Goal: Contribute content

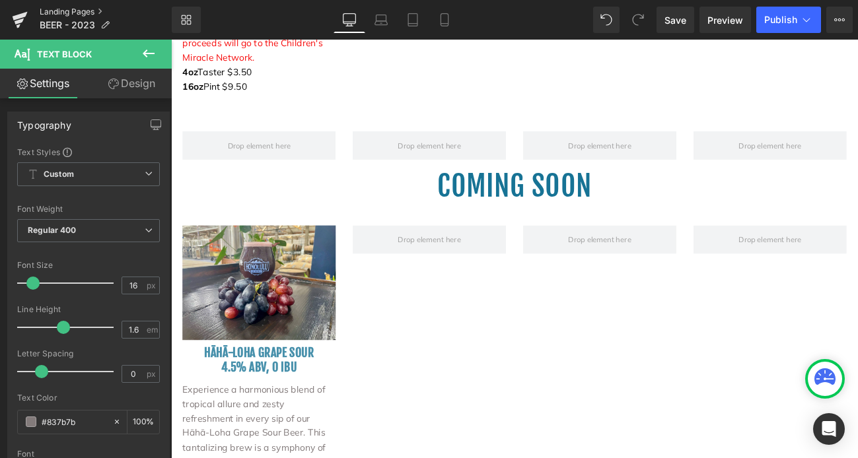
click at [73, 12] on link "Landing Pages" at bounding box center [106, 12] width 132 height 11
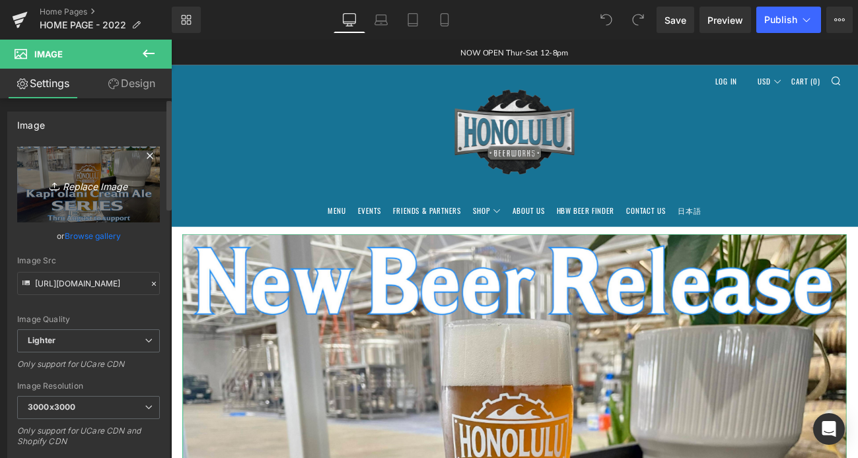
click at [91, 188] on icon "Replace Image" at bounding box center [89, 184] width 106 height 17
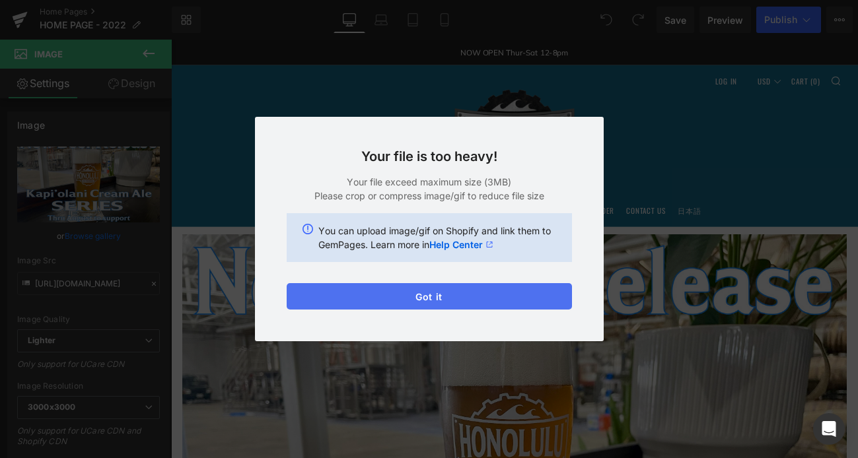
click at [429, 295] on button "Got it" at bounding box center [429, 296] width 285 height 26
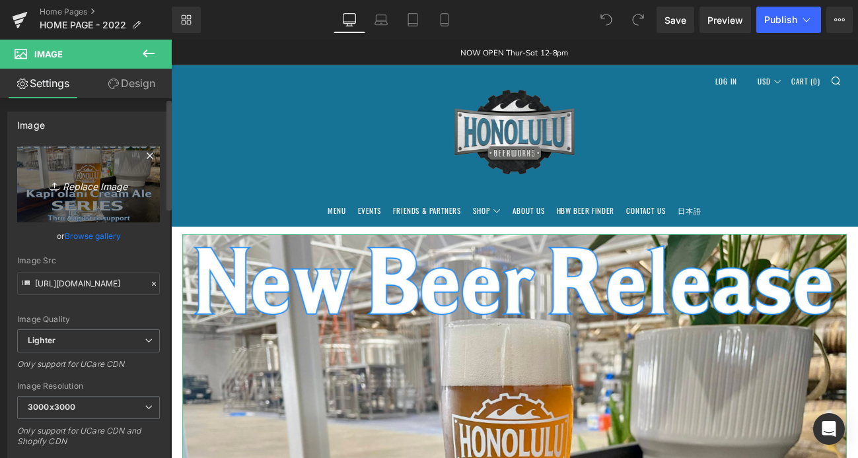
click at [89, 185] on icon "Replace Image" at bounding box center [89, 184] width 106 height 17
type input "C:\fakepath\JOJA SMASH BURGER.jpg"
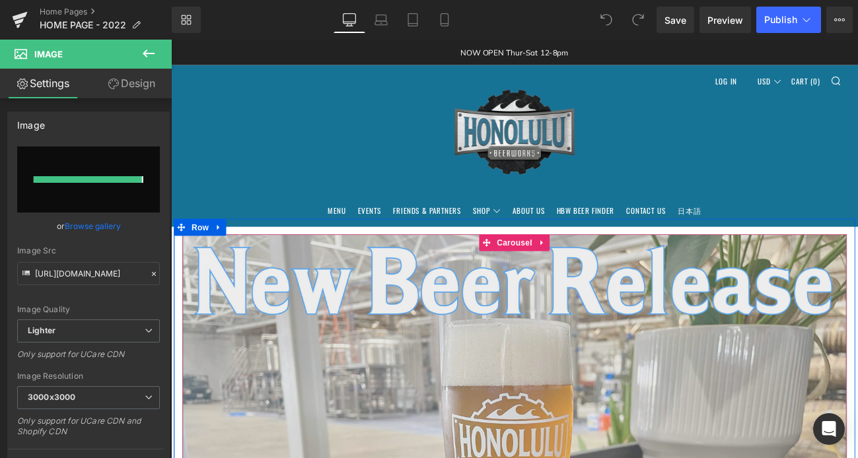
type input "https://ucarecdn.com/3cfdc55a-fbf2-4530-a968-4c1c259d080e/-/format/auto/-/previ…"
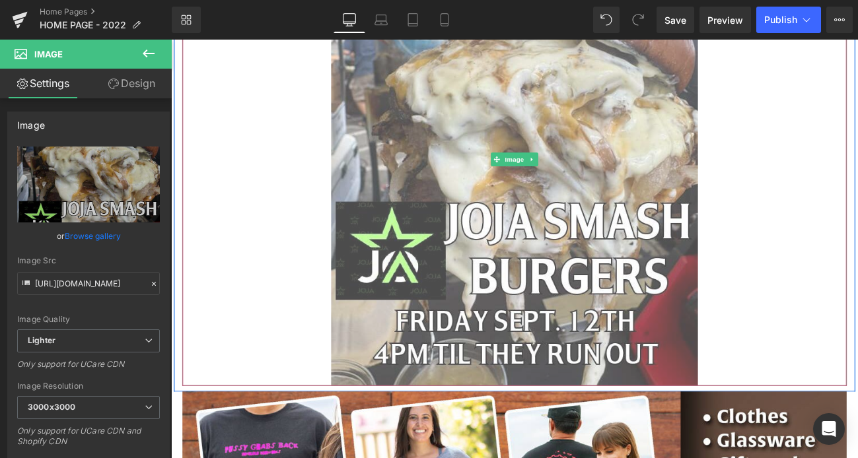
scroll to position [347, 0]
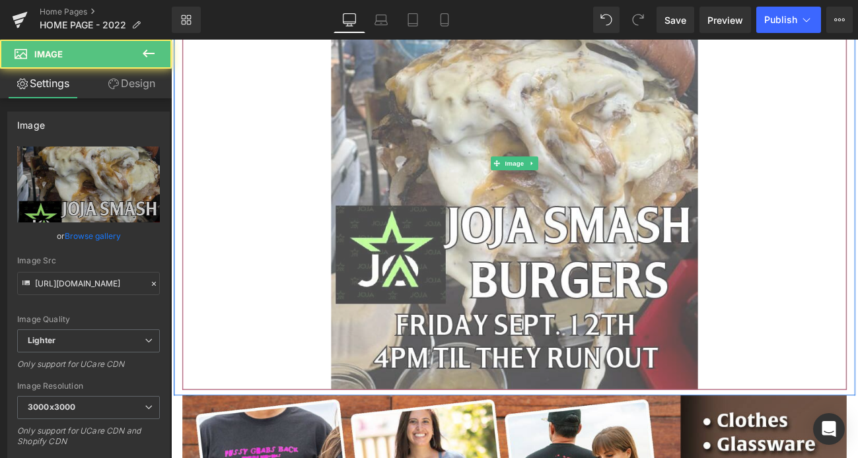
click at [815, 362] on link at bounding box center [570, 183] width 773 height 528
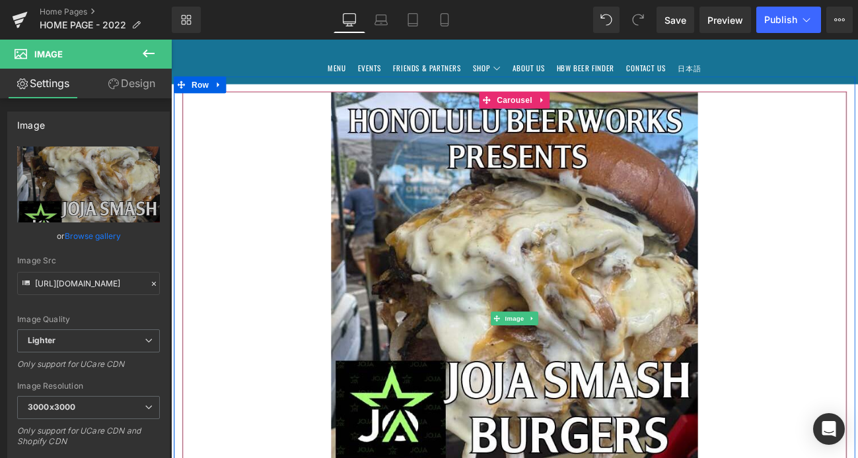
scroll to position [155, 0]
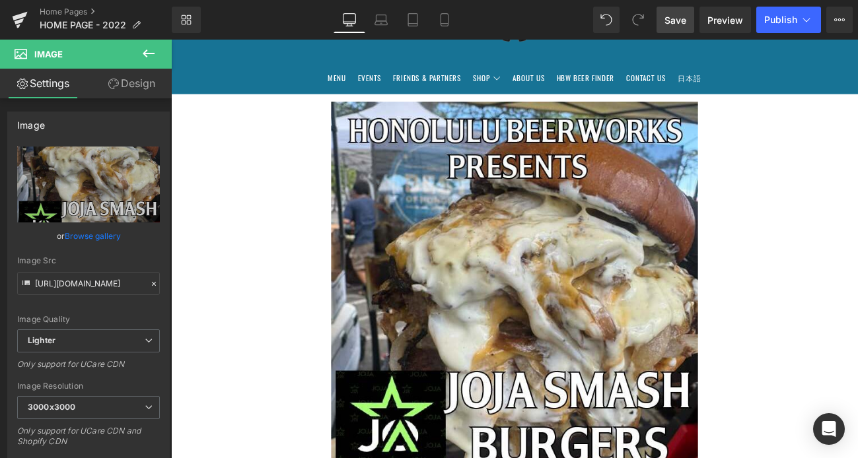
click at [675, 18] on span "Save" at bounding box center [676, 20] width 22 height 14
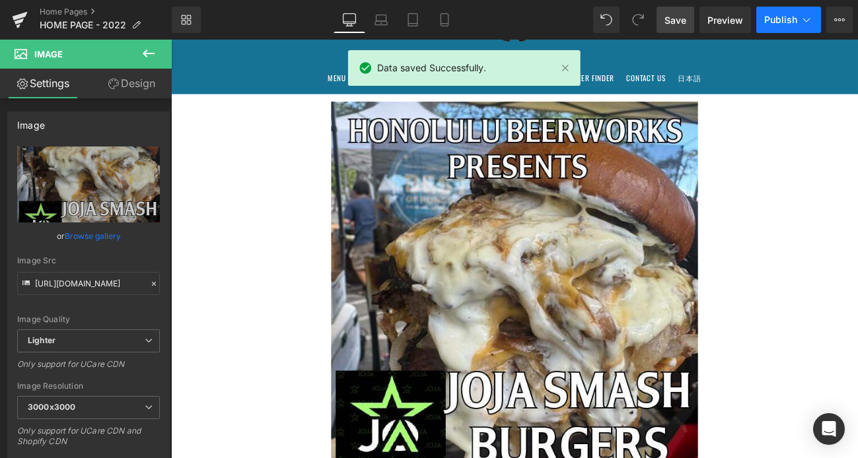
click at [795, 23] on span "Publish" at bounding box center [780, 20] width 33 height 11
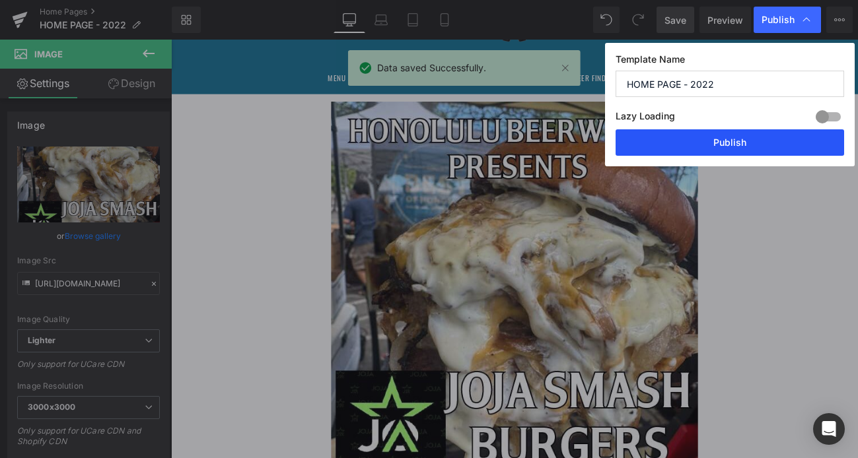
click at [735, 137] on button "Publish" at bounding box center [730, 142] width 229 height 26
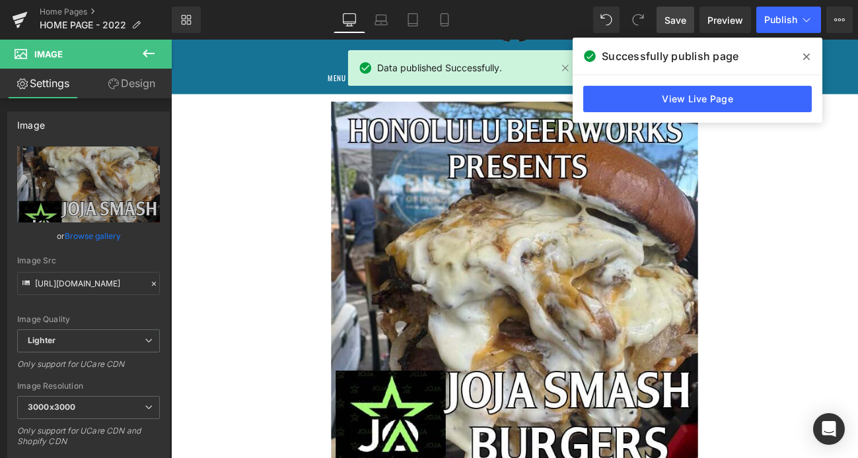
click at [809, 56] on icon at bounding box center [806, 57] width 7 height 11
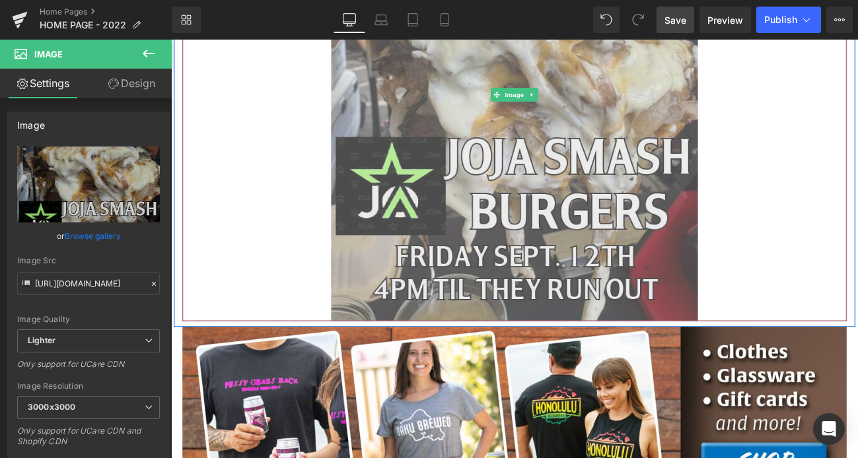
scroll to position [431, 0]
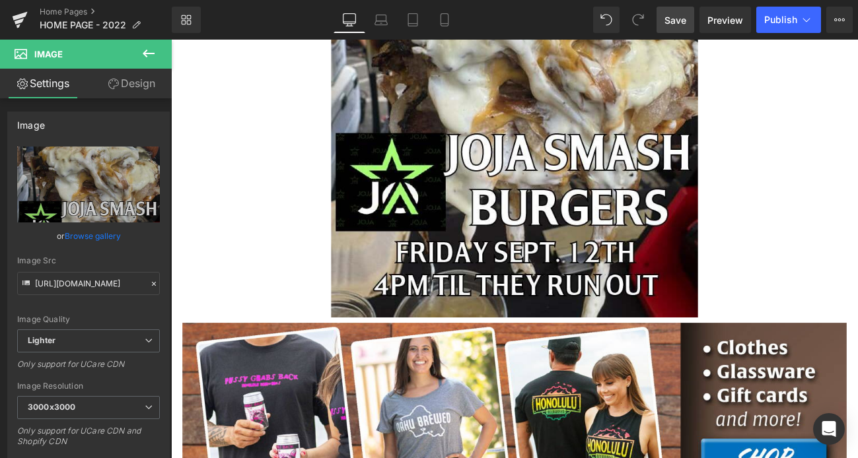
click at [147, 50] on icon at bounding box center [149, 54] width 12 height 8
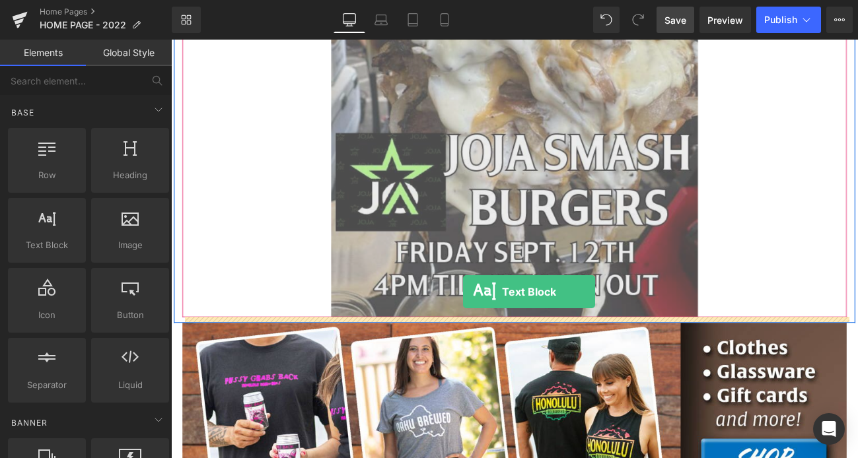
drag, startPoint x: 220, startPoint y: 268, endPoint x: 511, endPoint y: 334, distance: 297.9
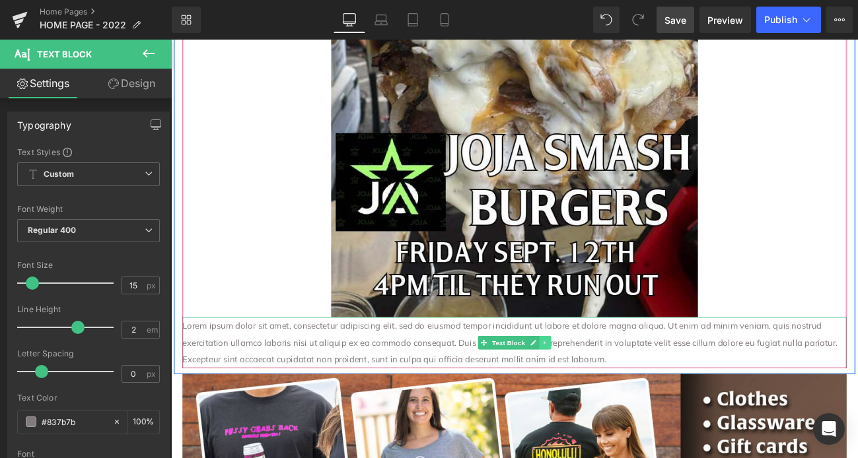
click at [608, 392] on icon at bounding box center [605, 392] width 7 height 8
click at [614, 393] on icon at bounding box center [613, 392] width 7 height 8
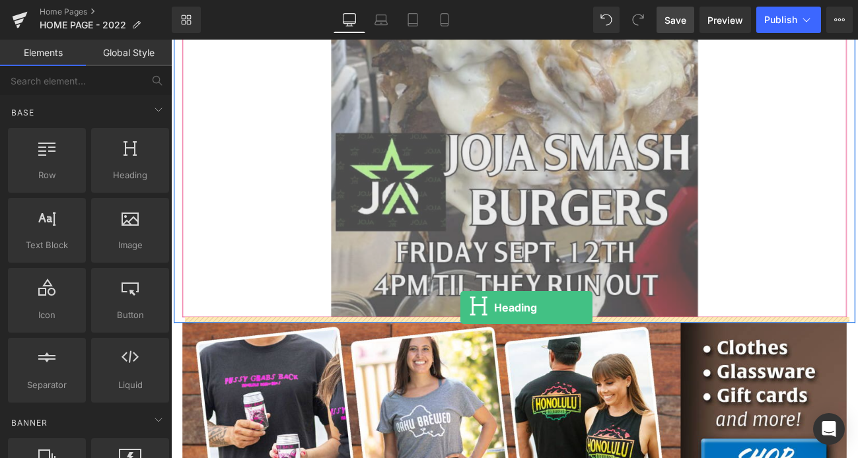
drag, startPoint x: 293, startPoint y: 202, endPoint x: 508, endPoint y: 351, distance: 262.1
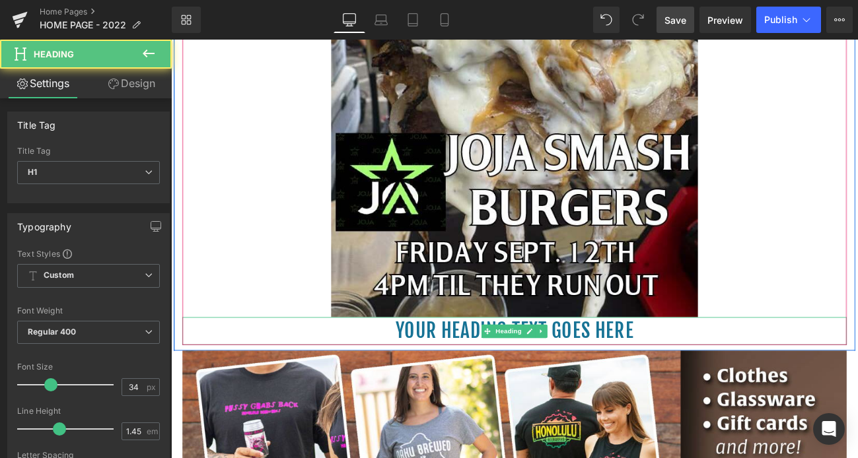
click at [718, 383] on h1 "Your heading text goes here" at bounding box center [570, 379] width 773 height 32
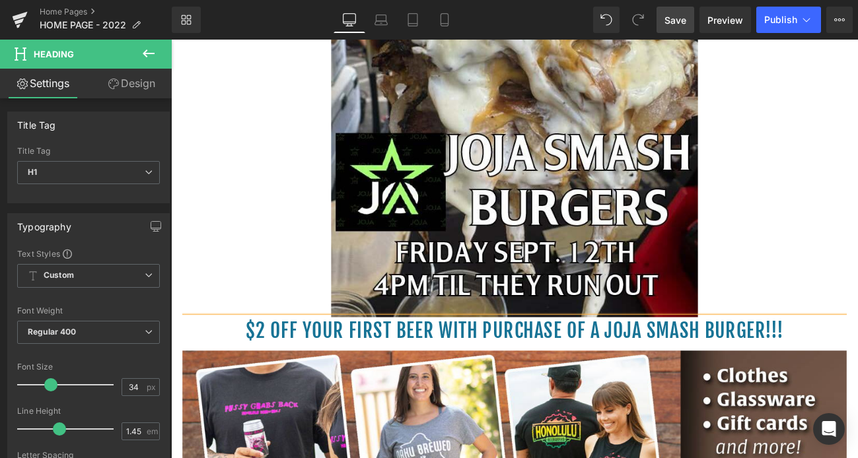
click at [676, 17] on span "Save" at bounding box center [676, 20] width 22 height 14
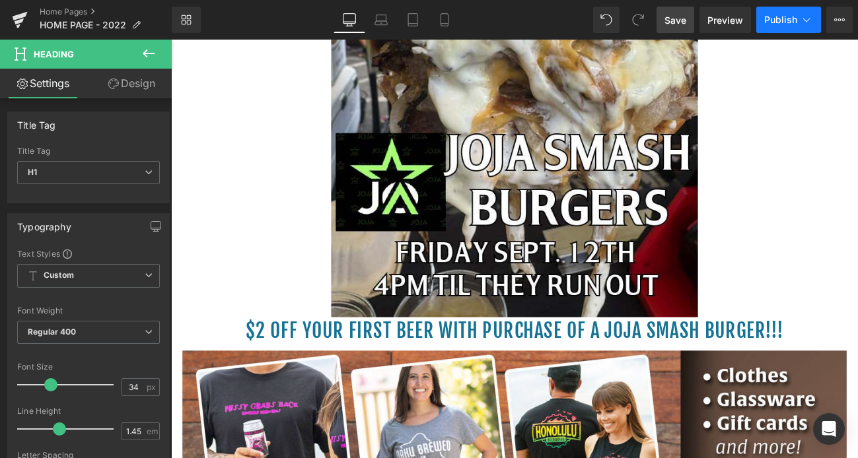
click at [776, 19] on span "Publish" at bounding box center [780, 20] width 33 height 11
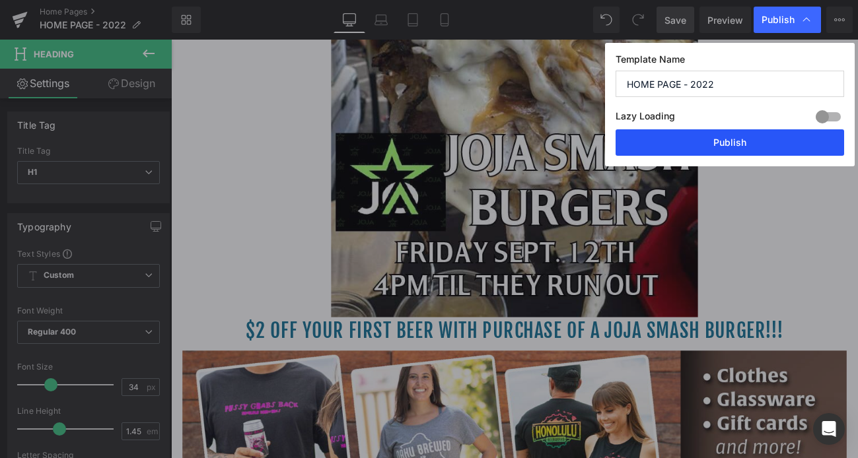
click at [733, 143] on button "Publish" at bounding box center [730, 142] width 229 height 26
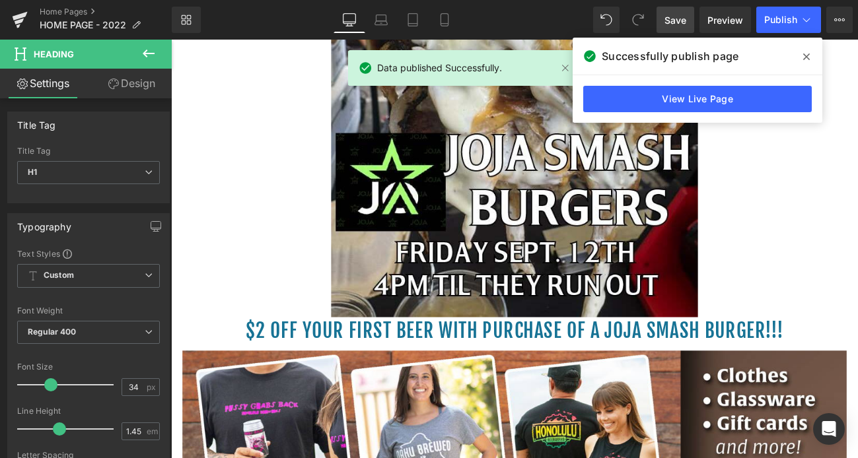
click at [806, 54] on icon at bounding box center [806, 57] width 7 height 11
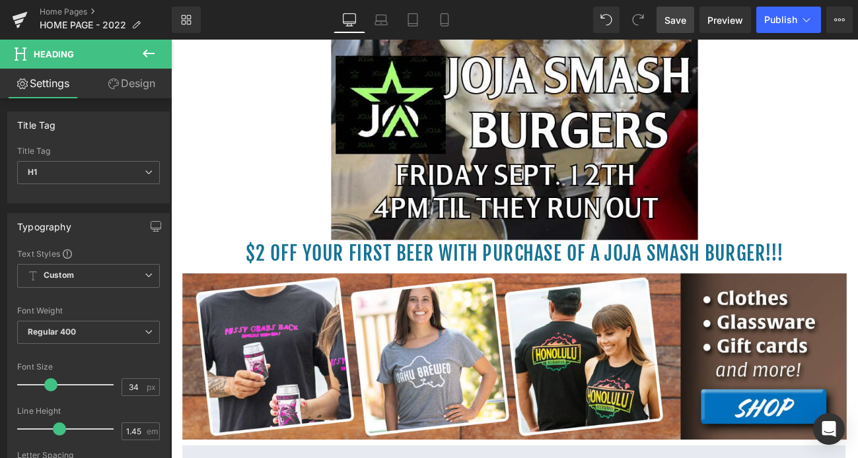
scroll to position [523, 0]
